Goal: Transaction & Acquisition: Purchase product/service

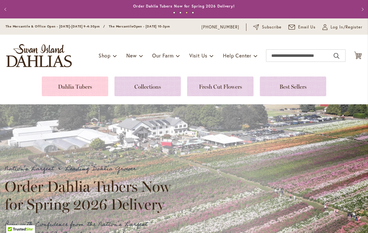
click at [75, 93] on link at bounding box center [75, 86] width 66 height 20
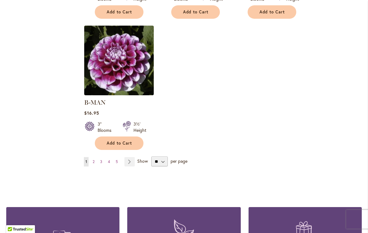
scroll to position [795, 0]
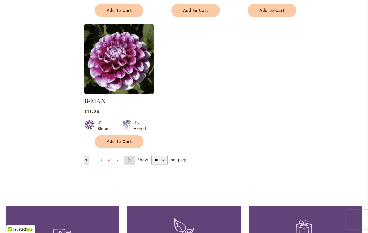
click at [128, 155] on link "Page Next" at bounding box center [129, 159] width 10 height 9
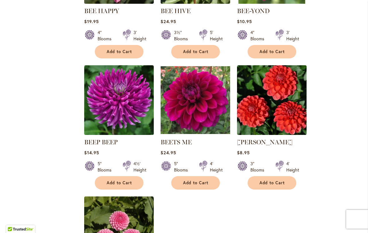
scroll to position [630, 0]
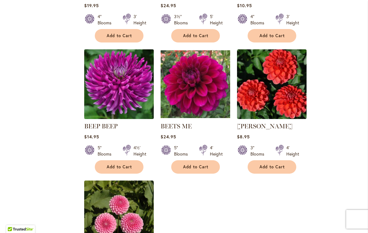
click at [113, 118] on img at bounding box center [118, 84] width 73 height 73
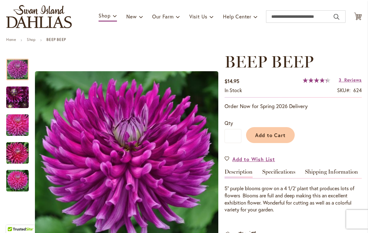
scroll to position [39, 0]
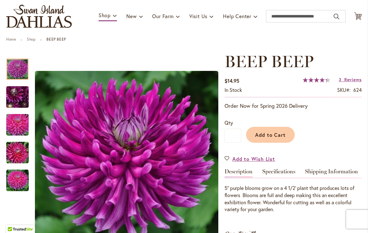
click at [15, 124] on img "BEEP BEEP" at bounding box center [17, 125] width 45 height 30
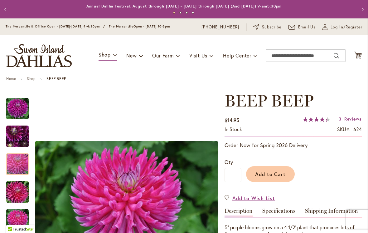
scroll to position [0, 0]
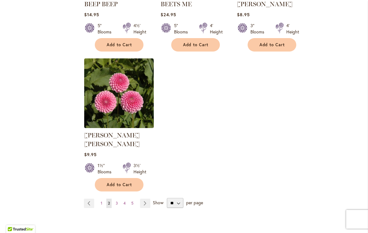
scroll to position [752, 0]
click at [144, 198] on link "Page Next" at bounding box center [145, 202] width 10 height 9
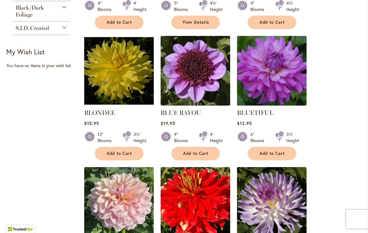
scroll to position [382, 0]
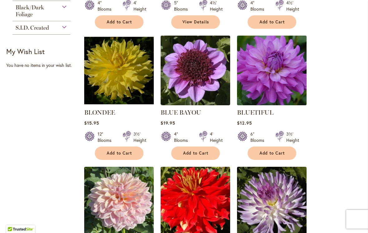
click at [297, 93] on img at bounding box center [271, 70] width 73 height 73
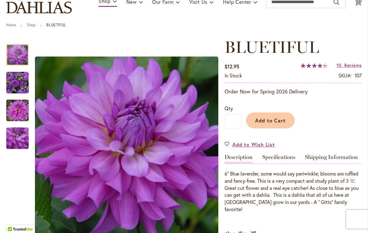
scroll to position [57, 0]
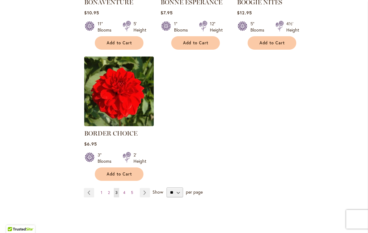
scroll to position [758, 0]
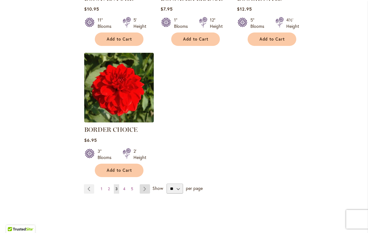
click at [144, 191] on link "Page Next" at bounding box center [145, 188] width 10 height 9
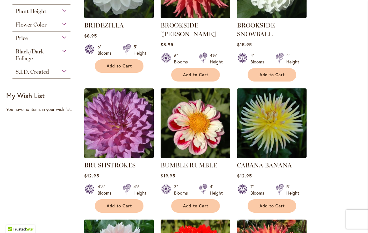
scroll to position [326, 0]
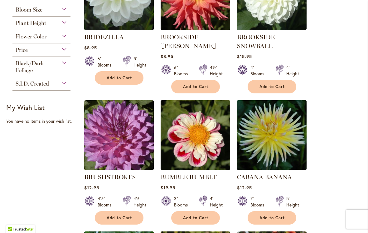
click at [273, 138] on img at bounding box center [271, 135] width 73 height 73
click at [276, 138] on img at bounding box center [271, 135] width 73 height 73
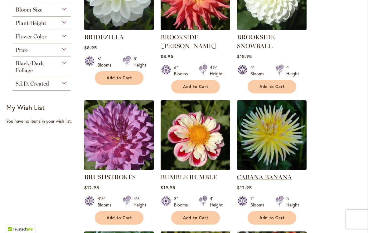
click at [258, 177] on link "CABANA BANANA" at bounding box center [264, 176] width 55 height 7
click at [271, 173] on link "CABANA BANANA" at bounding box center [264, 176] width 55 height 7
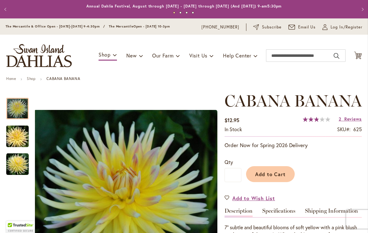
click at [16, 139] on img "CABANA BANANA" at bounding box center [17, 136] width 45 height 30
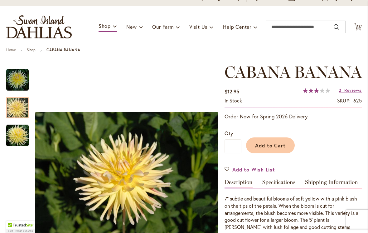
scroll to position [36, 0]
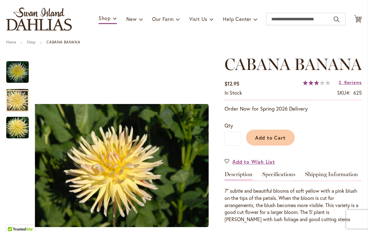
click at [14, 131] on img "CABANA BANANA" at bounding box center [17, 127] width 22 height 22
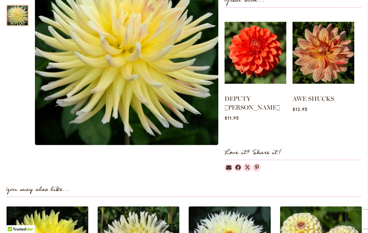
scroll to position [279, 0]
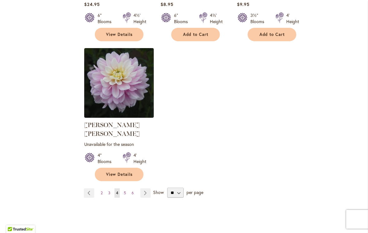
scroll to position [780, 0]
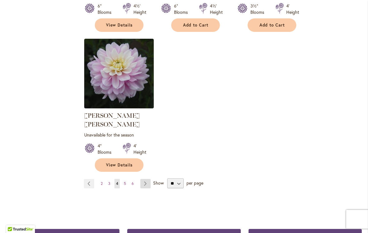
click at [146, 179] on link "Page Next" at bounding box center [145, 183] width 10 height 9
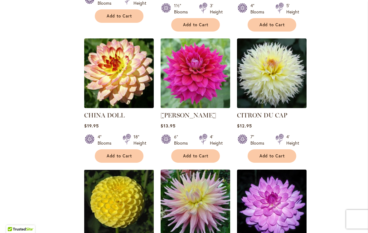
scroll to position [518, 0]
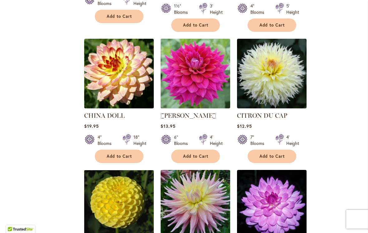
click at [203, 96] on img at bounding box center [195, 73] width 73 height 73
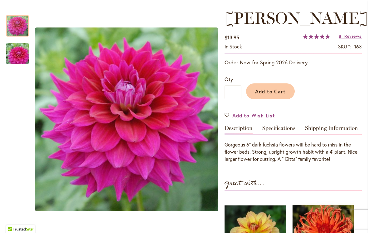
scroll to position [76, 0]
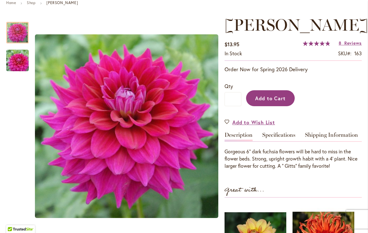
click at [269, 101] on span "Add to Cart" at bounding box center [270, 98] width 31 height 7
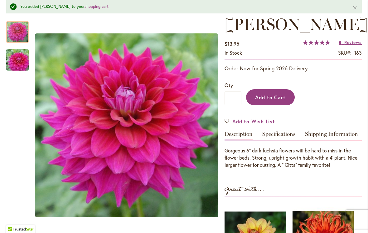
scroll to position [92, 0]
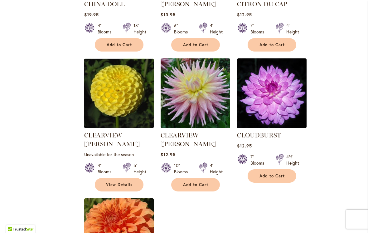
scroll to position [630, 0]
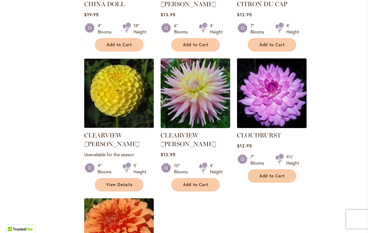
click at [274, 96] on img at bounding box center [271, 93] width 73 height 73
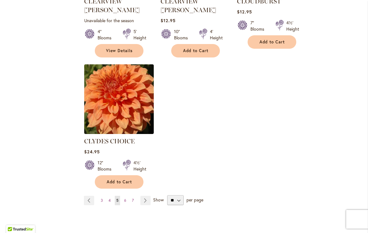
scroll to position [768, 0]
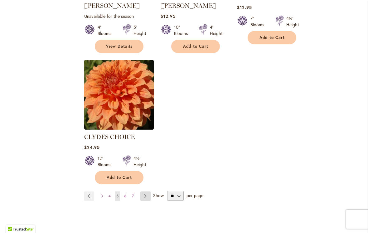
click at [146, 191] on link "Page Next" at bounding box center [145, 195] width 10 height 9
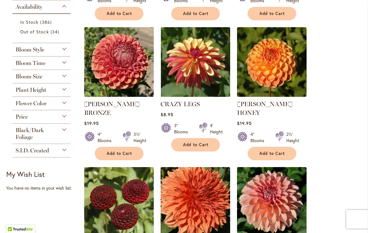
scroll to position [259, 0]
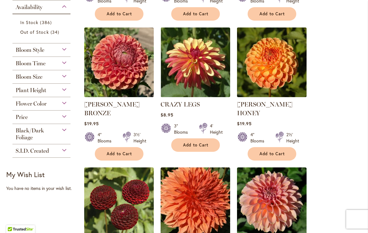
click at [268, 81] on img at bounding box center [271, 62] width 73 height 73
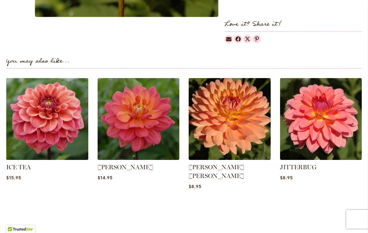
scroll to position [400, 0]
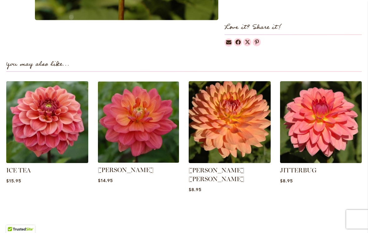
click at [144, 128] on img at bounding box center [138, 121] width 85 height 85
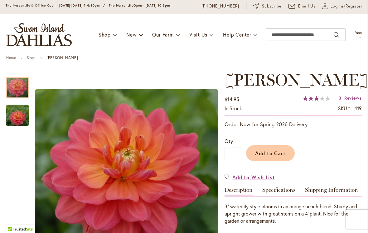
scroll to position [21, 0]
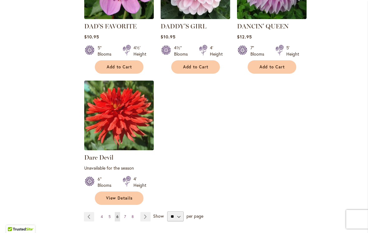
scroll to position [764, 0]
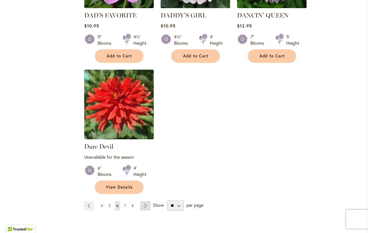
click at [146, 201] on link "Page Next" at bounding box center [145, 205] width 10 height 9
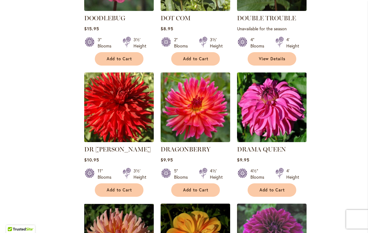
scroll to position [484, 0]
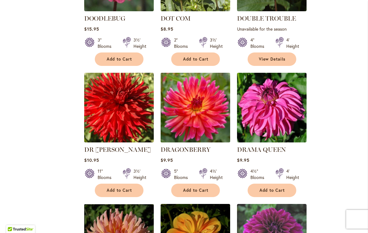
click at [204, 125] on img at bounding box center [195, 107] width 73 height 73
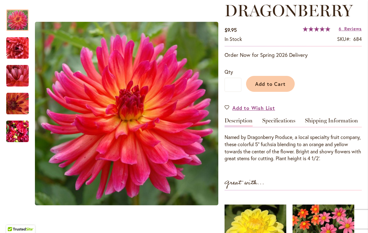
scroll to position [91, 0]
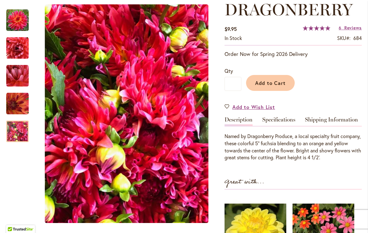
click at [20, 140] on img "DRAGONBERRY" at bounding box center [17, 131] width 22 height 30
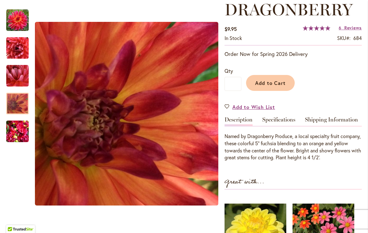
click at [23, 107] on img "DRAGONBERRY" at bounding box center [17, 103] width 22 height 22
click at [15, 93] on div at bounding box center [17, 104] width 22 height 22
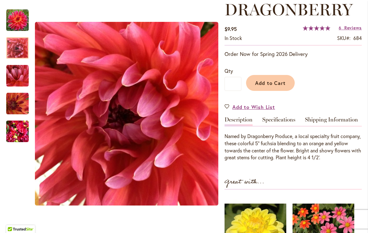
click at [16, 49] on img "DRAGONBERRY" at bounding box center [17, 48] width 22 height 22
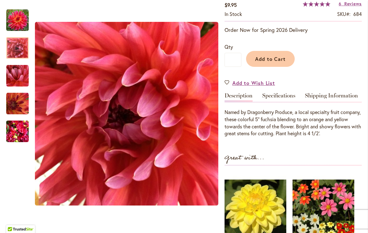
scroll to position [115, 0]
